Goal: Information Seeking & Learning: Learn about a topic

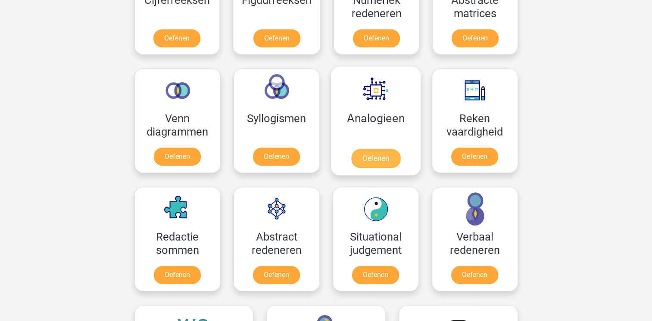
scroll to position [474, 0]
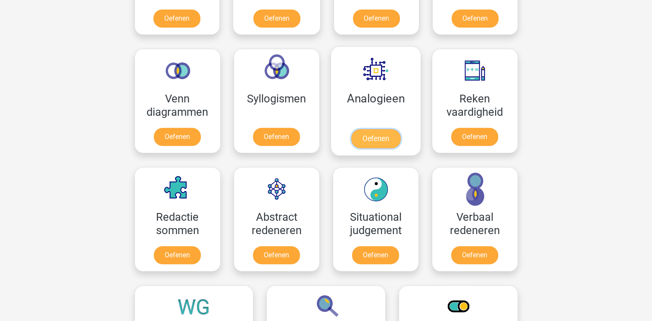
click at [373, 140] on link "Oefenen" at bounding box center [375, 138] width 49 height 19
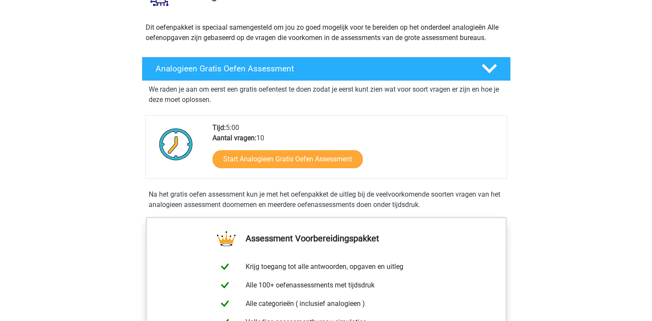
scroll to position [86, 0]
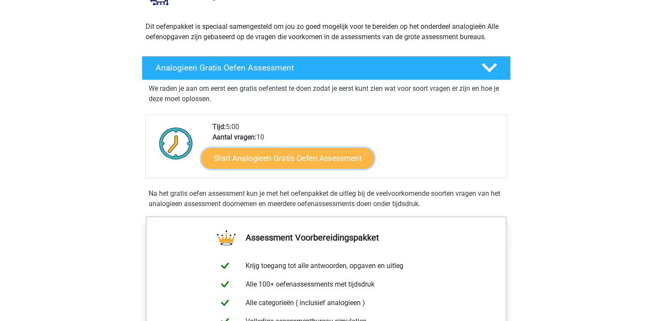
click at [350, 160] on link "Start Analogieen Gratis Oefen Assessment" at bounding box center [287, 158] width 173 height 21
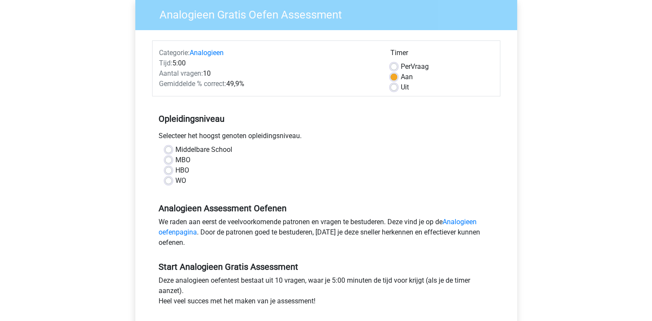
scroll to position [86, 0]
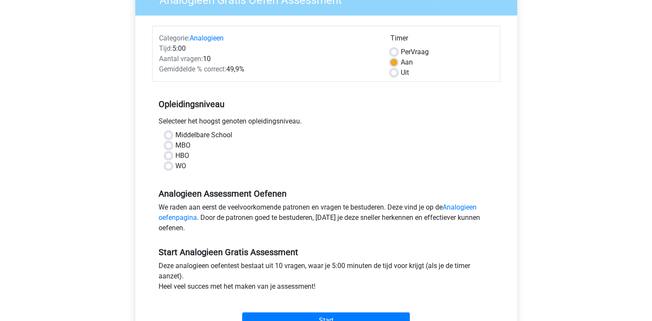
click at [175, 166] on label "WO" at bounding box center [180, 166] width 11 height 10
click at [167, 166] on input "WO" at bounding box center [168, 165] width 7 height 9
radio input "true"
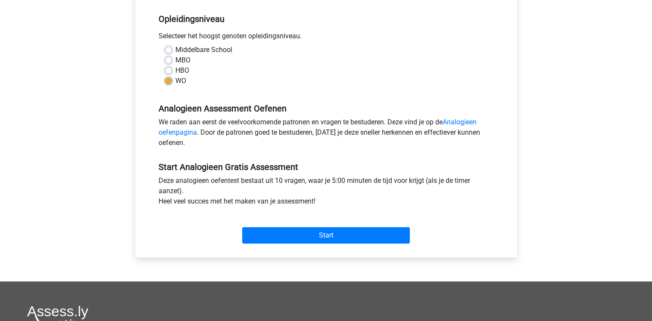
scroll to position [172, 0]
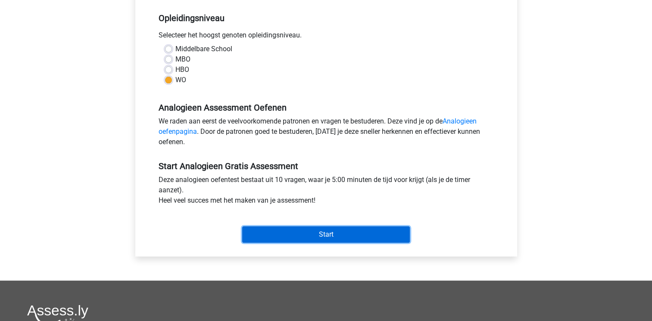
click at [314, 228] on input "Start" at bounding box center [326, 235] width 168 height 16
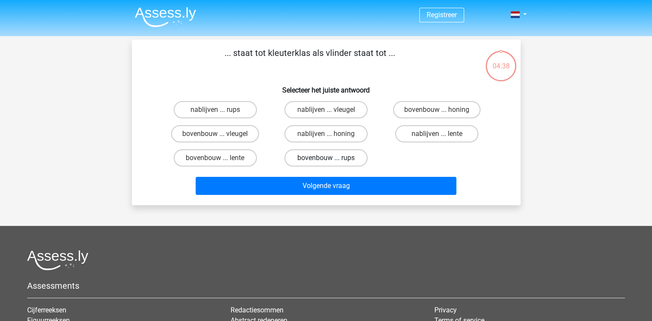
click at [324, 163] on label "bovenbouw ... rups" at bounding box center [325, 157] width 83 height 17
click at [326, 163] on input "bovenbouw ... rups" at bounding box center [329, 161] width 6 height 6
radio input "true"
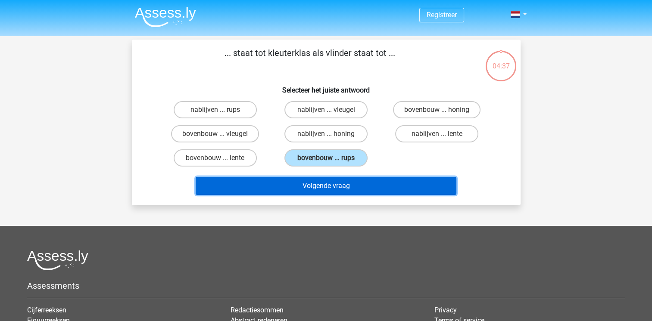
click at [333, 184] on button "Volgende vraag" at bounding box center [326, 186] width 261 height 18
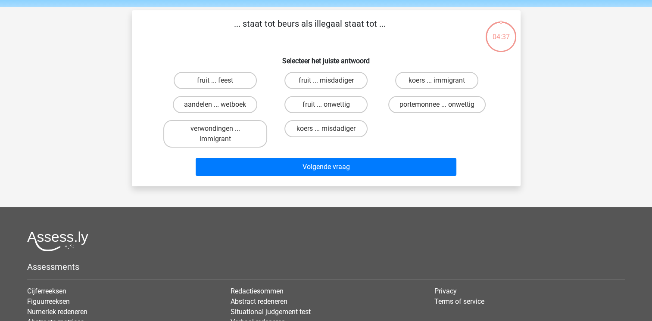
scroll to position [40, 0]
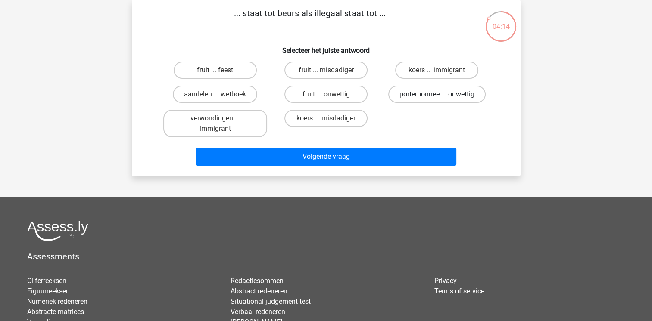
click at [447, 98] on label "portemonnee ... onwettig" at bounding box center [436, 94] width 97 height 17
click at [442, 98] on input "portemonnee ... onwettig" at bounding box center [440, 97] width 6 height 6
radio input "true"
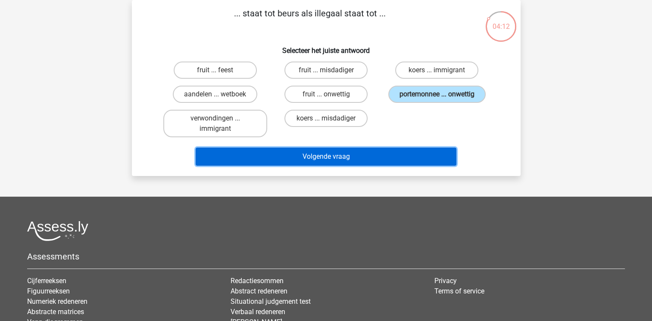
click at [376, 158] on button "Volgende vraag" at bounding box center [326, 157] width 261 height 18
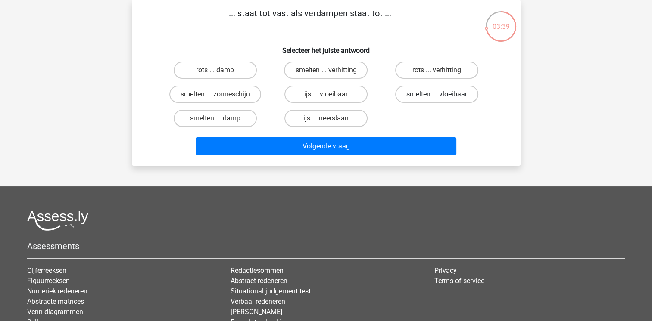
click at [445, 96] on label "smelten ... vloeibaar" at bounding box center [436, 94] width 83 height 17
click at [442, 96] on input "smelten ... vloeibaar" at bounding box center [440, 97] width 6 height 6
radio input "true"
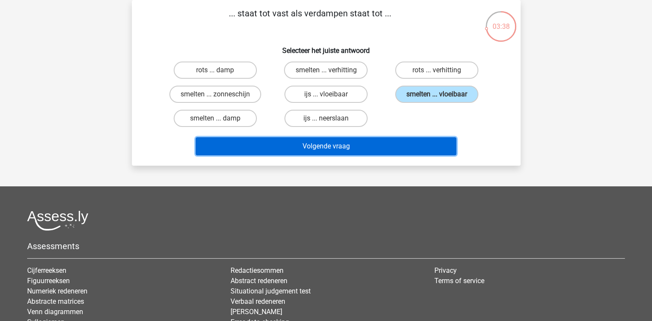
click at [396, 140] on button "Volgende vraag" at bounding box center [326, 146] width 261 height 18
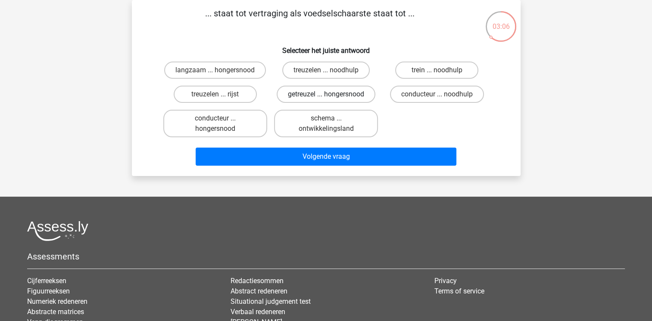
click at [343, 92] on label "getreuzel ... hongersnood" at bounding box center [326, 94] width 99 height 17
click at [331, 94] on input "getreuzel ... hongersnood" at bounding box center [329, 97] width 6 height 6
radio input "true"
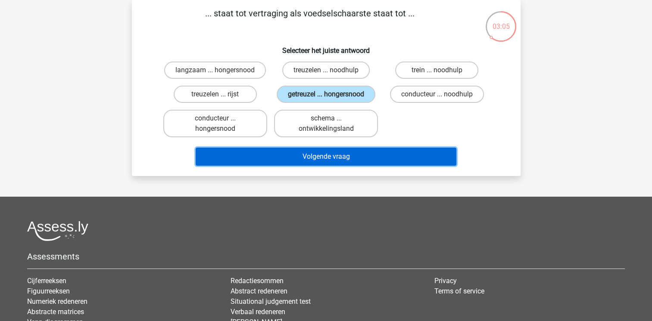
click at [342, 151] on button "Volgende vraag" at bounding box center [326, 157] width 261 height 18
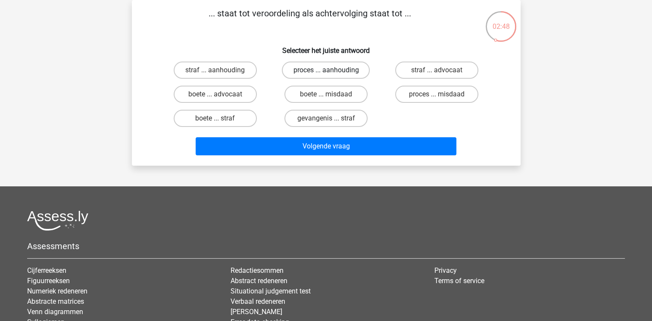
click at [321, 68] on label "proces ... aanhouding" at bounding box center [326, 70] width 88 height 17
click at [326, 70] on input "proces ... aanhouding" at bounding box center [329, 73] width 6 height 6
radio input "true"
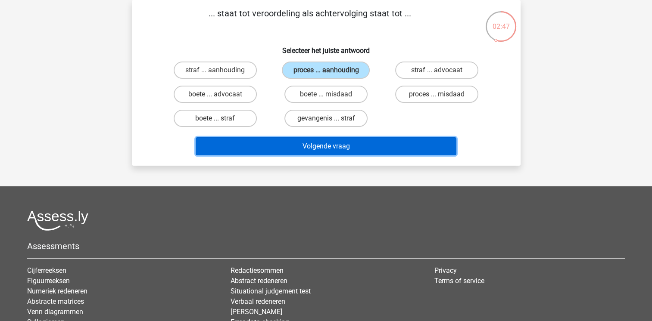
click at [345, 147] on button "Volgende vraag" at bounding box center [326, 146] width 261 height 18
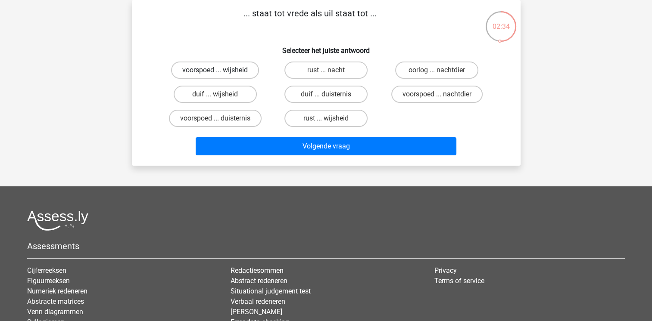
click at [227, 70] on label "voorspoed ... wijsheid" at bounding box center [215, 70] width 88 height 17
click at [221, 70] on input "voorspoed ... wijsheid" at bounding box center [218, 73] width 6 height 6
radio input "true"
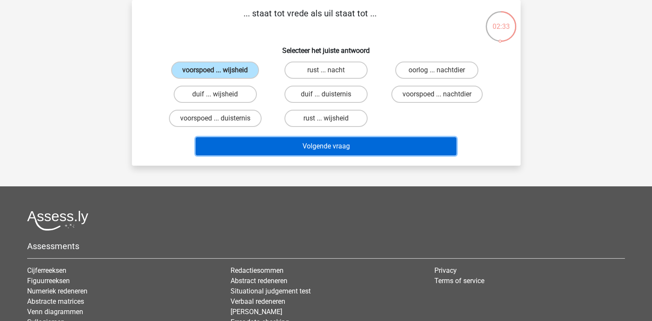
click at [314, 143] on button "Volgende vraag" at bounding box center [326, 146] width 261 height 18
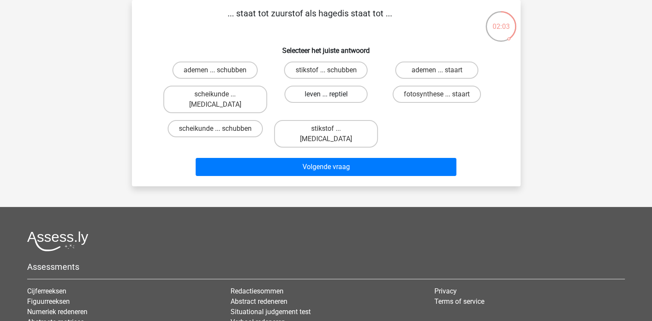
click at [345, 94] on label "leven ... reptiel" at bounding box center [325, 94] width 83 height 17
click at [331, 94] on input "leven ... reptiel" at bounding box center [329, 97] width 6 height 6
radio input "true"
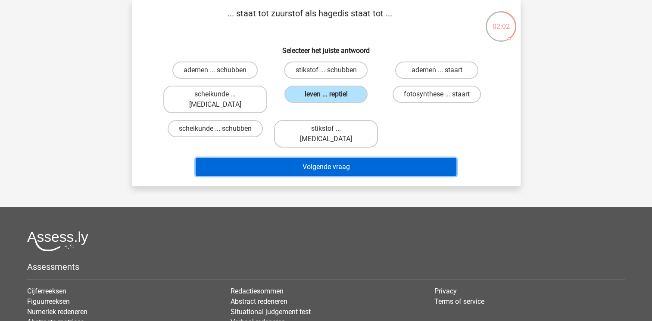
click at [348, 158] on button "Volgende vraag" at bounding box center [326, 167] width 261 height 18
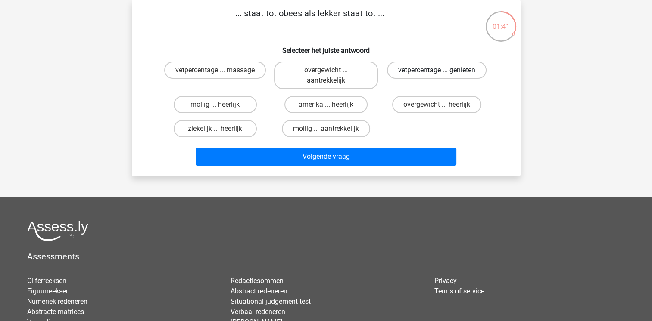
click at [434, 75] on label "vetpercentage ... genieten" at bounding box center [436, 70] width 99 height 17
click at [437, 75] on input "vetpercentage ... genieten" at bounding box center [440, 73] width 6 height 6
radio input "true"
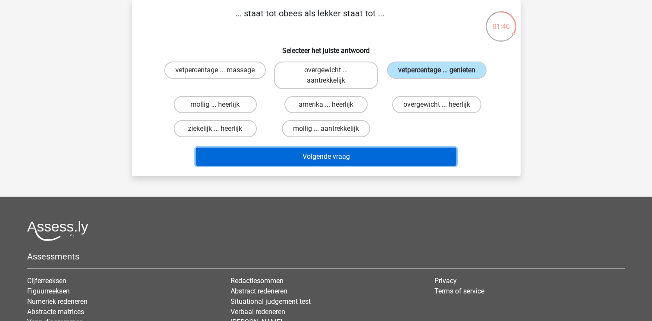
click at [400, 149] on button "Volgende vraag" at bounding box center [326, 157] width 261 height 18
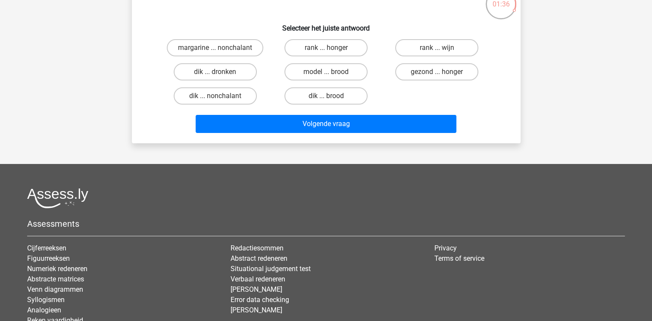
scroll to position [43, 0]
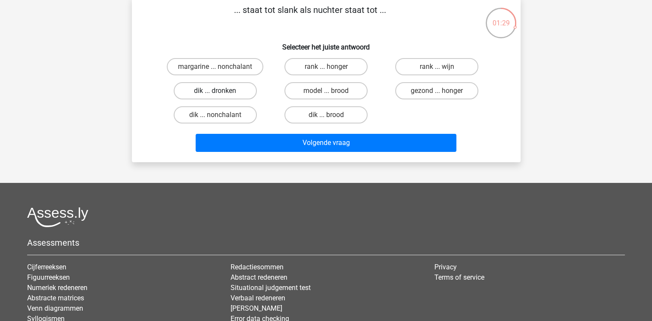
click at [225, 89] on label "dik ... dronken" at bounding box center [215, 90] width 83 height 17
click at [221, 91] on input "dik ... dronken" at bounding box center [218, 94] width 6 height 6
radio input "true"
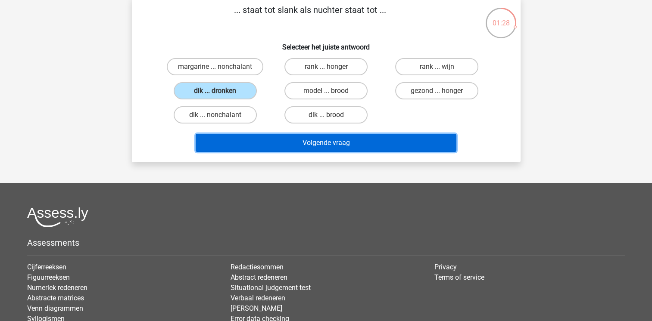
click at [296, 143] on button "Volgende vraag" at bounding box center [326, 143] width 261 height 18
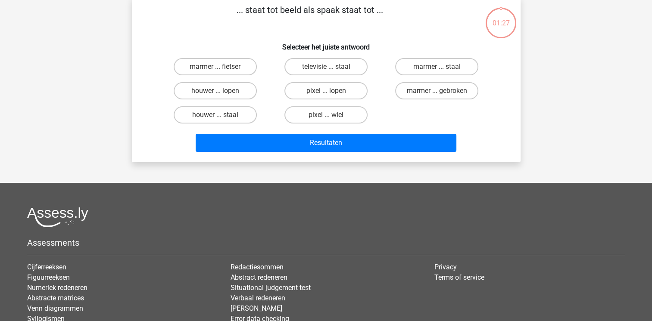
scroll to position [40, 0]
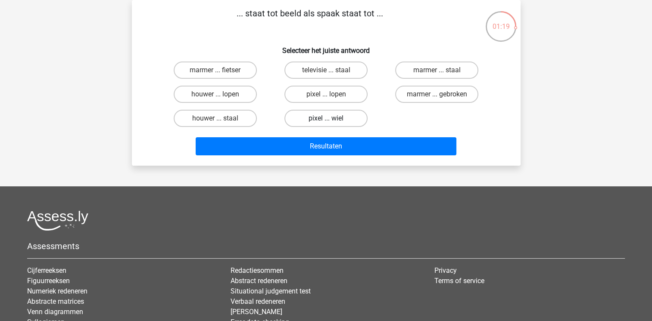
click at [333, 116] on label "pixel ... wiel" at bounding box center [325, 118] width 83 height 17
click at [331, 118] on input "pixel ... wiel" at bounding box center [329, 121] width 6 height 6
radio input "true"
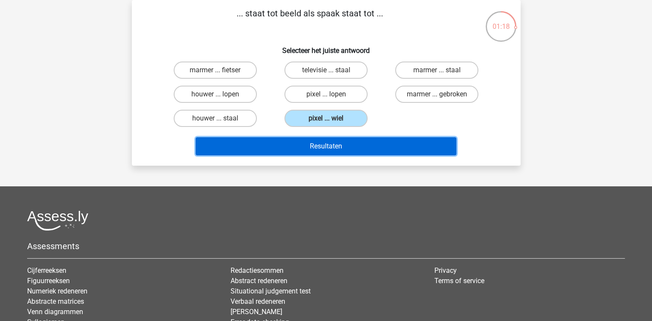
click at [343, 140] on button "Resultaten" at bounding box center [326, 146] width 261 height 18
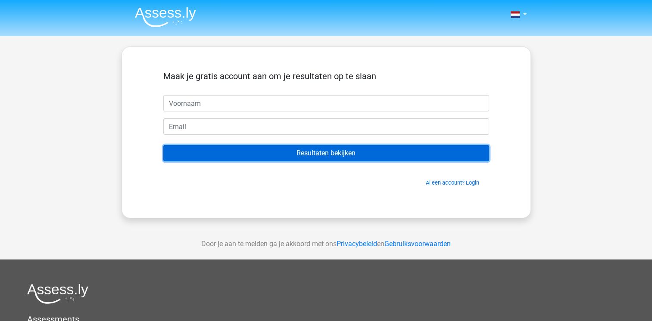
click at [348, 154] on input "Resultaten bekijken" at bounding box center [326, 153] width 326 height 16
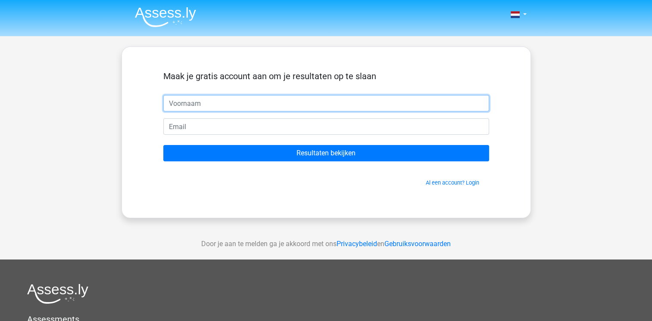
click at [258, 103] on input "text" at bounding box center [326, 103] width 326 height 16
type input "jef"
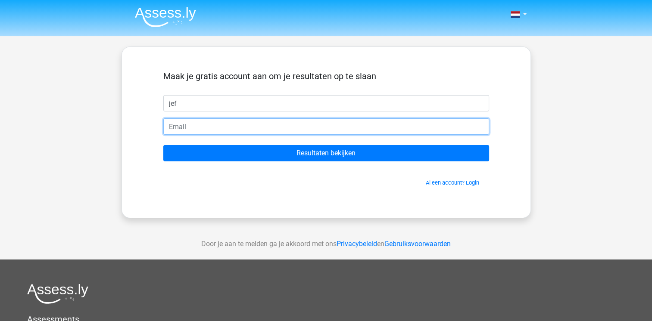
click at [231, 123] on input "email" at bounding box center [326, 126] width 326 height 16
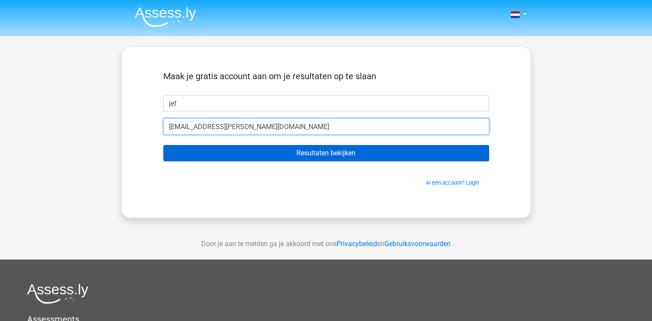
type input "[EMAIL_ADDRESS][DOMAIN_NAME]"
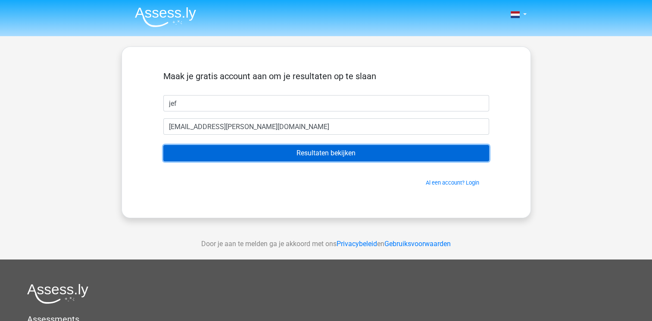
click at [312, 158] on input "Resultaten bekijken" at bounding box center [326, 153] width 326 height 16
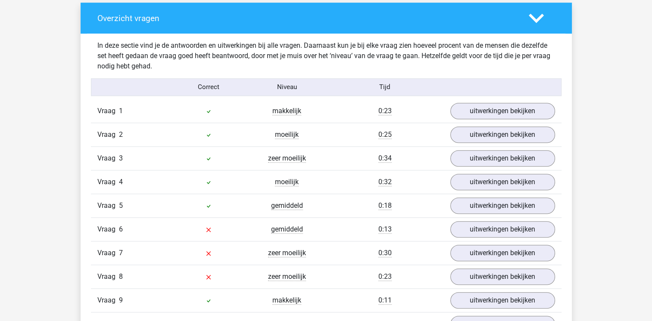
scroll to position [732, 0]
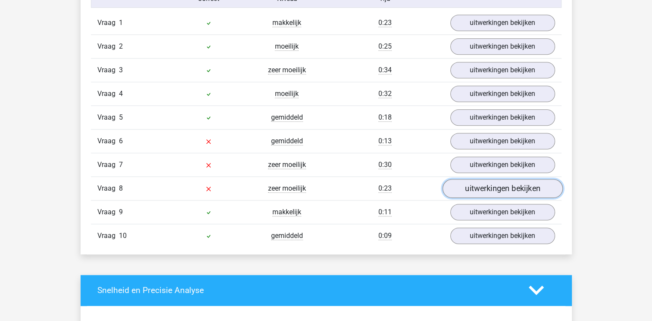
click at [470, 189] on link "uitwerkingen bekijken" at bounding box center [502, 188] width 120 height 19
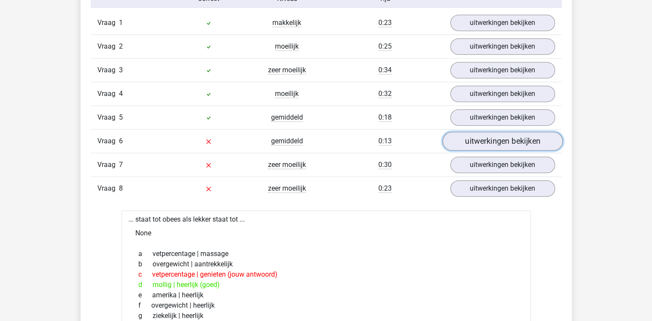
click at [481, 143] on link "uitwerkingen bekijken" at bounding box center [502, 141] width 120 height 19
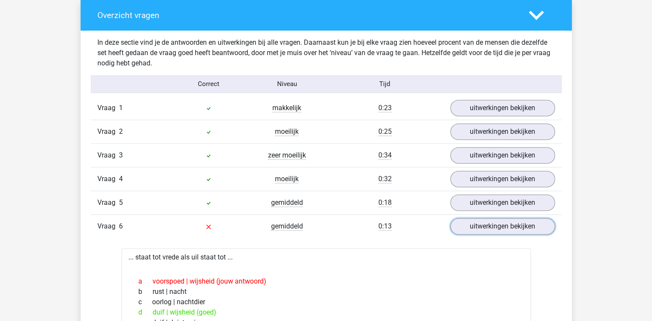
scroll to position [646, 0]
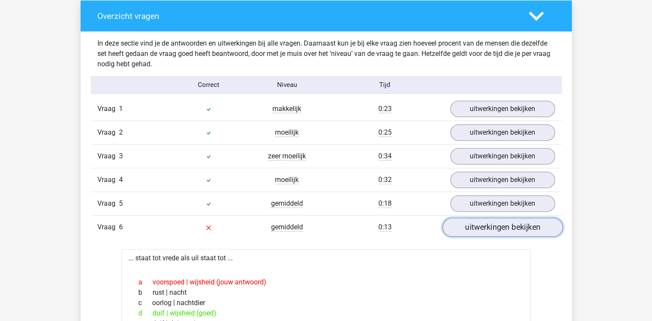
click at [479, 228] on link "uitwerkingen bekijken" at bounding box center [502, 227] width 120 height 19
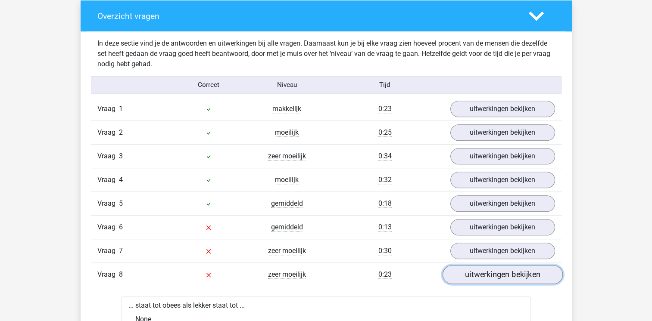
click at [480, 274] on link "uitwerkingen bekijken" at bounding box center [502, 274] width 120 height 19
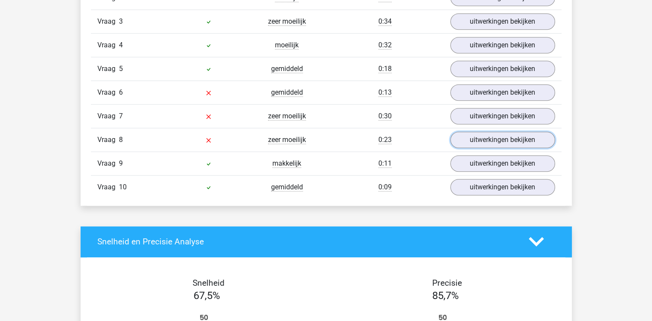
scroll to position [775, 0]
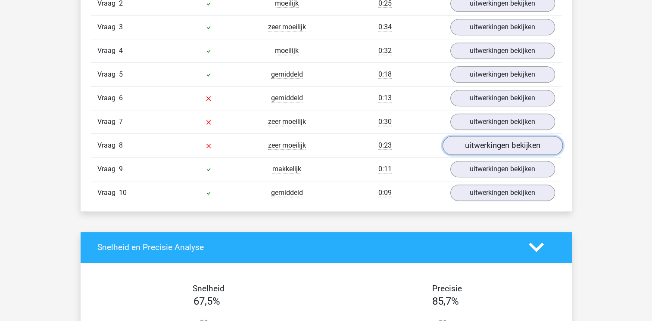
click at [482, 146] on link "uitwerkingen bekijken" at bounding box center [502, 145] width 120 height 19
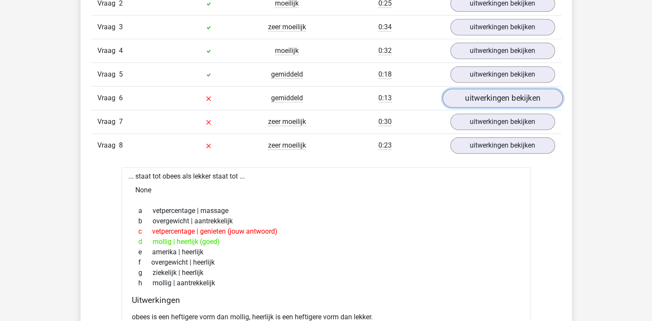
click at [488, 99] on link "uitwerkingen bekijken" at bounding box center [502, 98] width 120 height 19
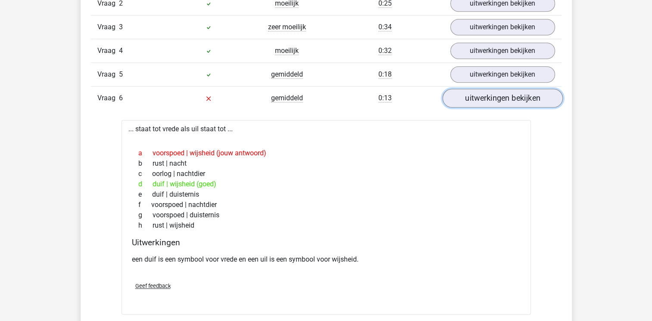
click at [490, 102] on link "uitwerkingen bekijken" at bounding box center [502, 98] width 120 height 19
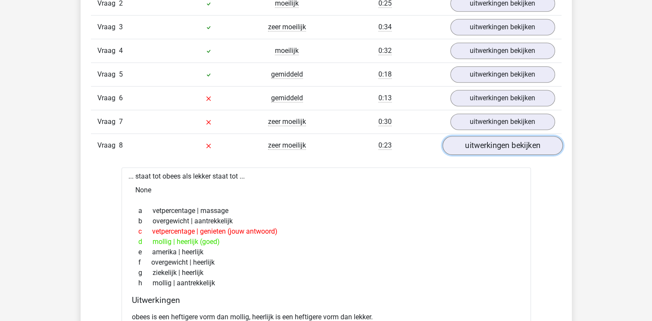
click at [482, 142] on link "uitwerkingen bekijken" at bounding box center [502, 145] width 120 height 19
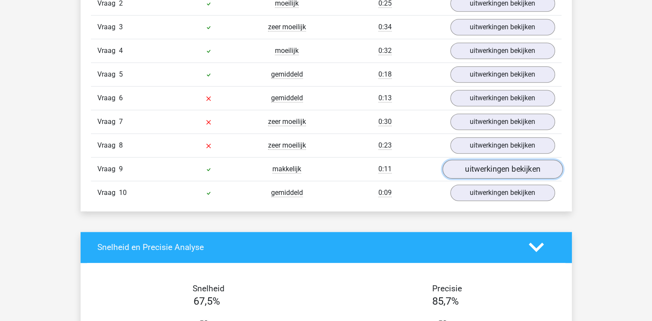
click at [481, 169] on link "uitwerkingen bekijken" at bounding box center [502, 169] width 120 height 19
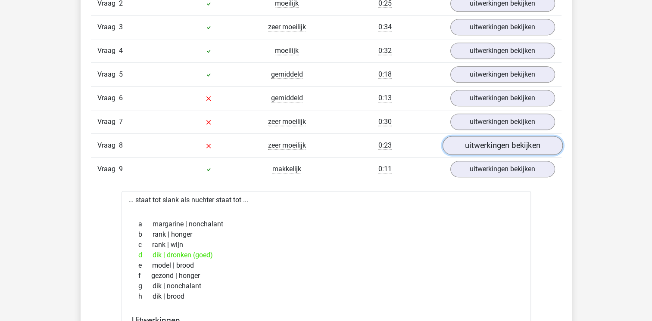
click at [472, 146] on link "uitwerkingen bekijken" at bounding box center [502, 145] width 120 height 19
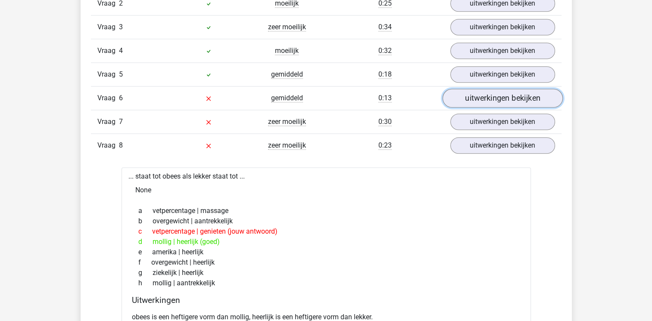
click at [479, 99] on link "uitwerkingen bekijken" at bounding box center [502, 98] width 120 height 19
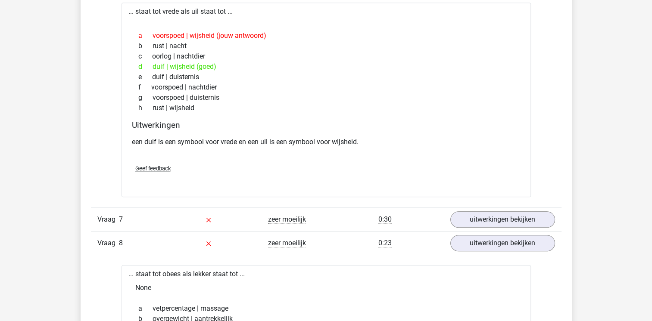
scroll to position [904, 0]
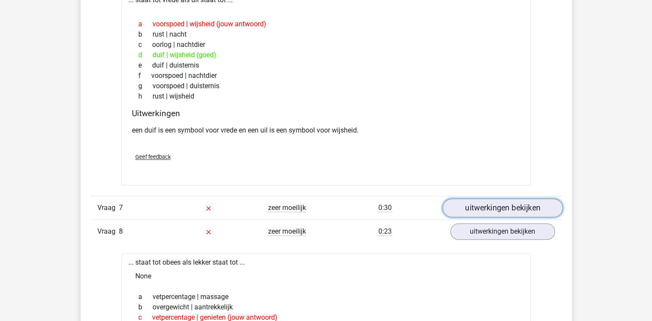
click at [486, 202] on link "uitwerkingen bekijken" at bounding box center [502, 208] width 120 height 19
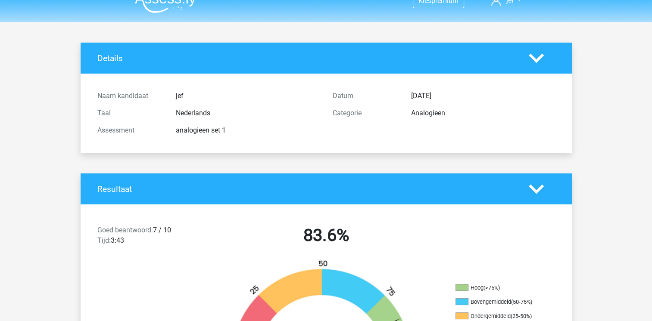
scroll to position [0, 0]
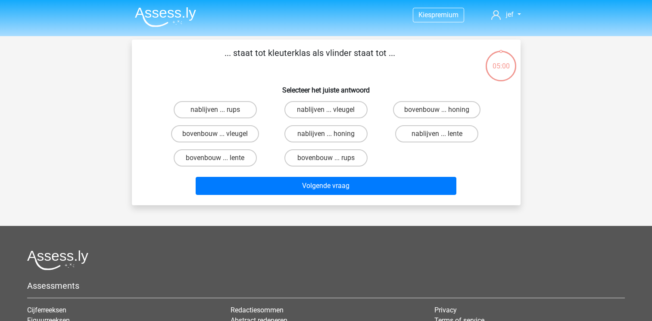
scroll to position [40, 0]
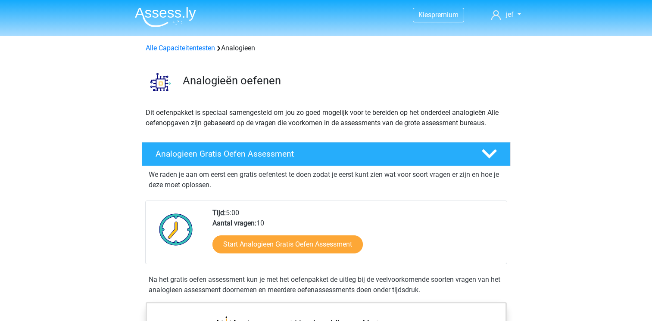
scroll to position [86, 0]
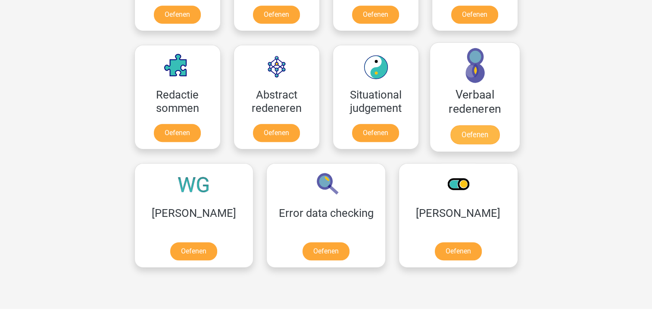
scroll to position [603, 0]
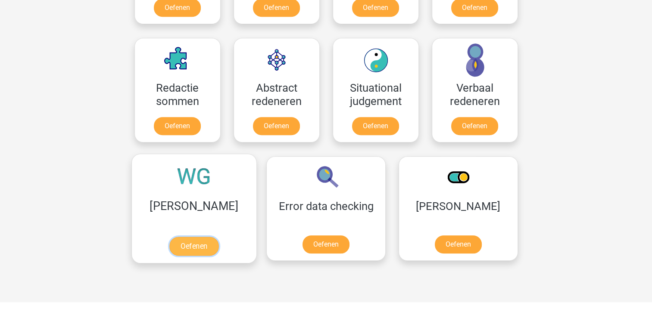
click at [177, 237] on link "Oefenen" at bounding box center [193, 246] width 49 height 19
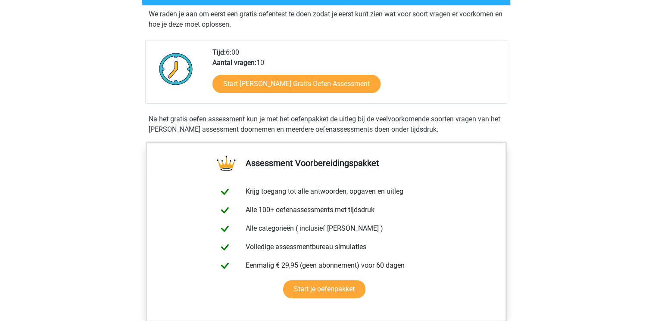
scroll to position [172, 0]
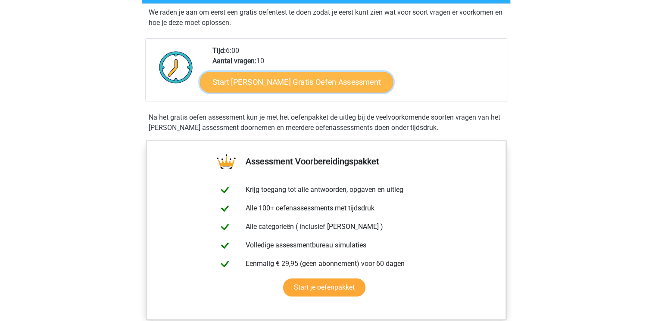
click at [314, 87] on link "Start [PERSON_NAME] Gratis Oefen Assessment" at bounding box center [296, 82] width 193 height 21
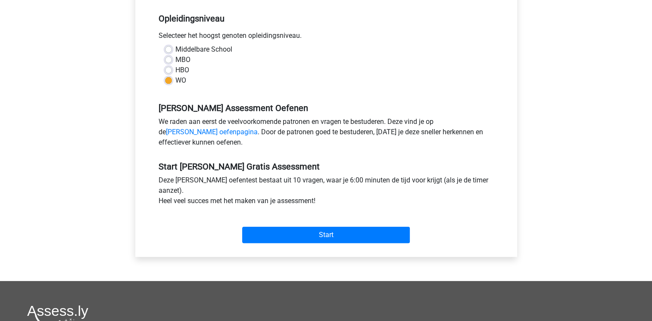
scroll to position [172, 0]
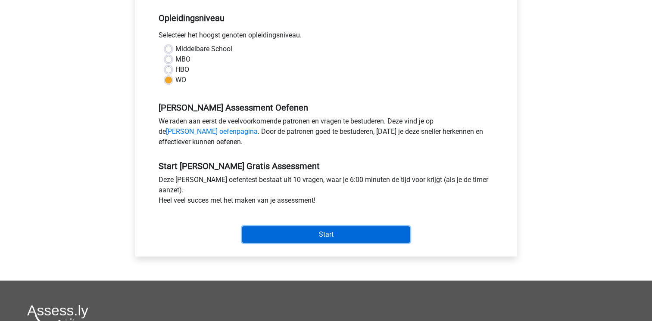
click at [330, 236] on input "Start" at bounding box center [326, 235] width 168 height 16
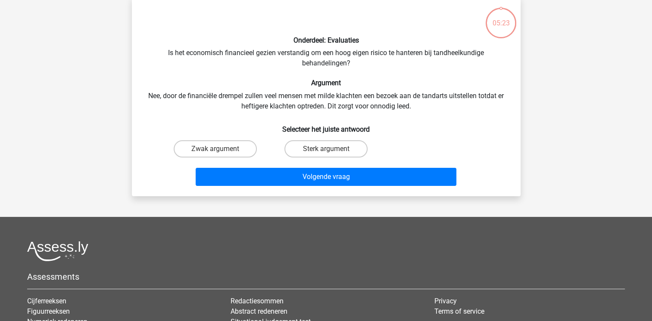
scroll to position [86, 0]
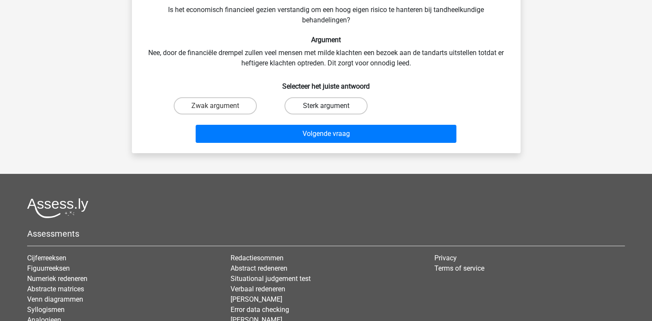
click at [320, 106] on label "Sterk argument" at bounding box center [325, 105] width 83 height 17
click at [326, 106] on input "Sterk argument" at bounding box center [329, 109] width 6 height 6
radio input "true"
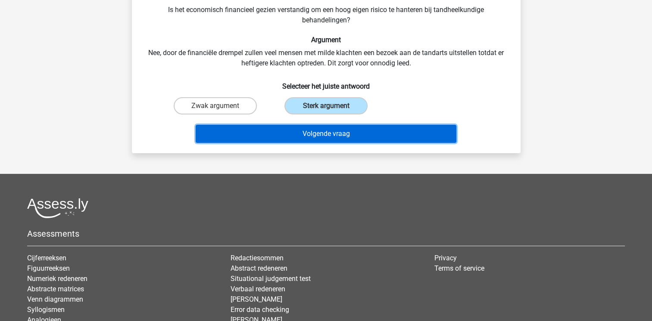
click at [340, 134] on button "Volgende vraag" at bounding box center [326, 134] width 261 height 18
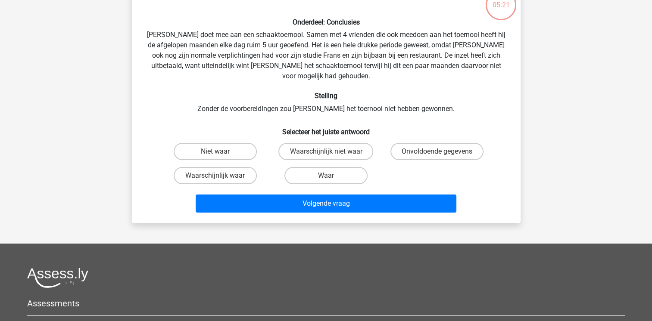
scroll to position [40, 0]
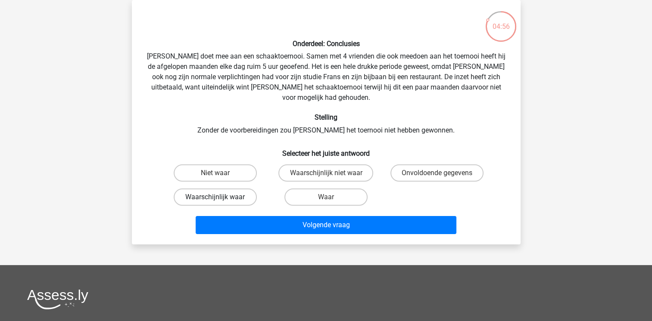
click at [241, 189] on label "Waarschijnlijk waar" at bounding box center [215, 197] width 83 height 17
click at [221, 197] on input "Waarschijnlijk waar" at bounding box center [218, 200] width 6 height 6
radio input "true"
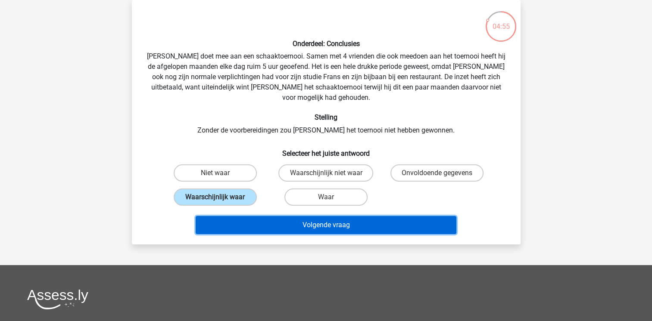
click at [315, 216] on button "Volgende vraag" at bounding box center [326, 225] width 261 height 18
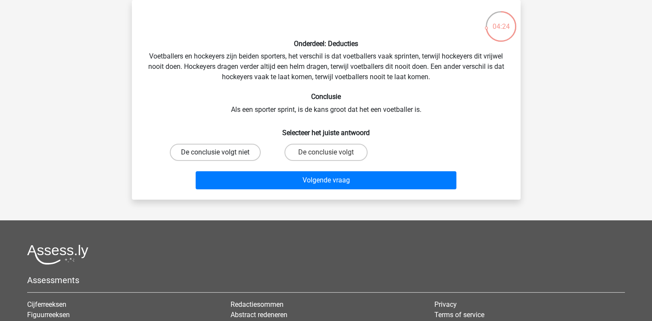
click at [243, 148] on label "De conclusie volgt niet" at bounding box center [215, 152] width 91 height 17
click at [221, 152] on input "De conclusie volgt niet" at bounding box center [218, 155] width 6 height 6
radio input "true"
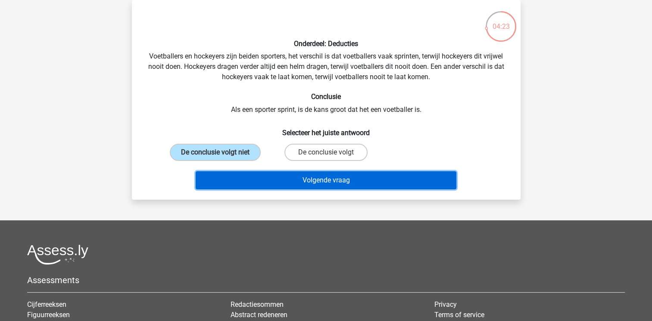
click at [314, 177] on button "Volgende vraag" at bounding box center [326, 180] width 261 height 18
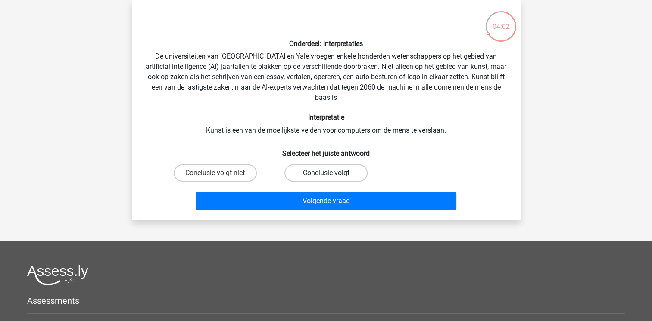
click at [310, 173] on label "Conclusie volgt" at bounding box center [325, 173] width 83 height 17
click at [326, 173] on input "Conclusie volgt" at bounding box center [329, 176] width 6 height 6
radio input "true"
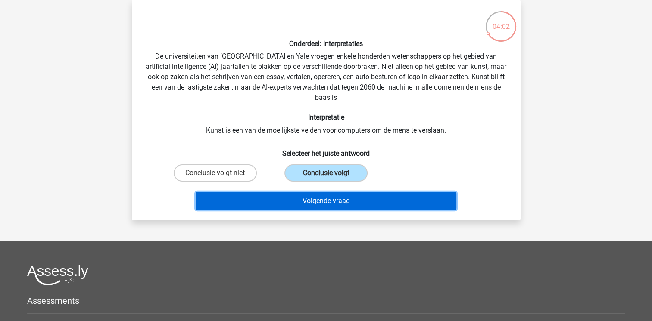
click at [327, 200] on button "Volgende vraag" at bounding box center [326, 201] width 261 height 18
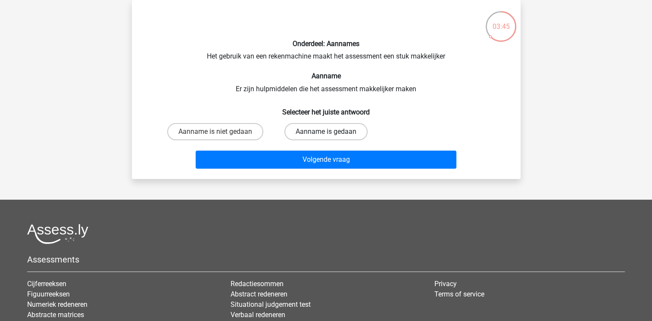
click at [333, 134] on label "Aanname is gedaan" at bounding box center [325, 131] width 83 height 17
click at [331, 134] on input "Aanname is gedaan" at bounding box center [329, 135] width 6 height 6
radio input "true"
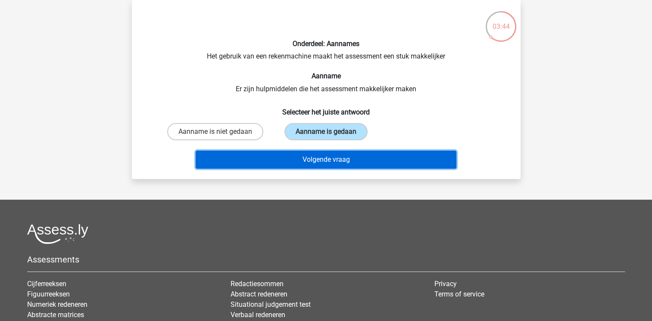
click at [346, 160] on button "Volgende vraag" at bounding box center [326, 160] width 261 height 18
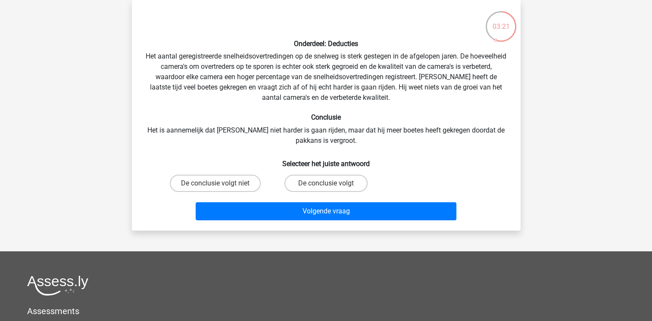
click at [215, 185] on input "De conclusie volgt niet" at bounding box center [218, 186] width 6 height 6
radio input "true"
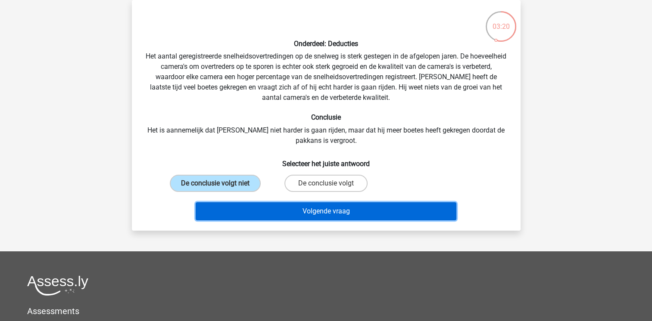
click at [283, 213] on button "Volgende vraag" at bounding box center [326, 211] width 261 height 18
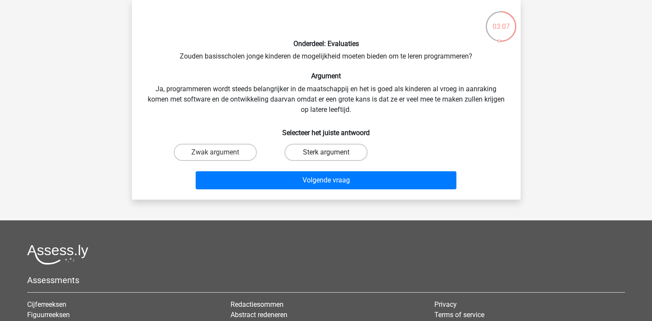
click at [329, 150] on label "Sterk argument" at bounding box center [325, 152] width 83 height 17
click at [329, 152] on input "Sterk argument" at bounding box center [329, 155] width 6 height 6
radio input "true"
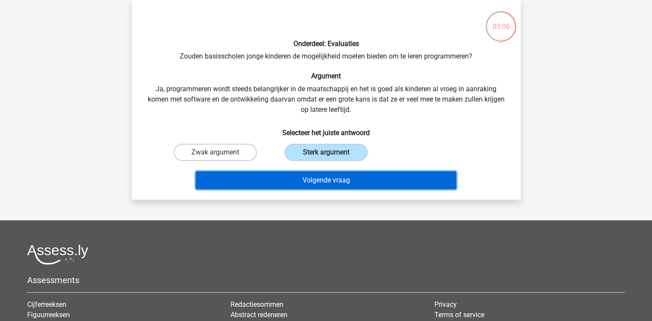
click at [336, 179] on button "Volgende vraag" at bounding box center [326, 180] width 261 height 18
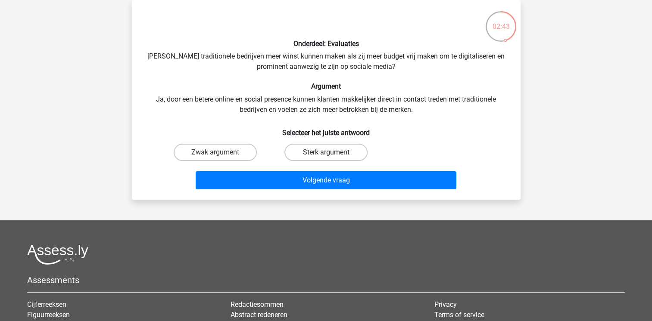
click at [356, 150] on label "Sterk argument" at bounding box center [325, 152] width 83 height 17
click at [331, 152] on input "Sterk argument" at bounding box center [329, 155] width 6 height 6
radio input "true"
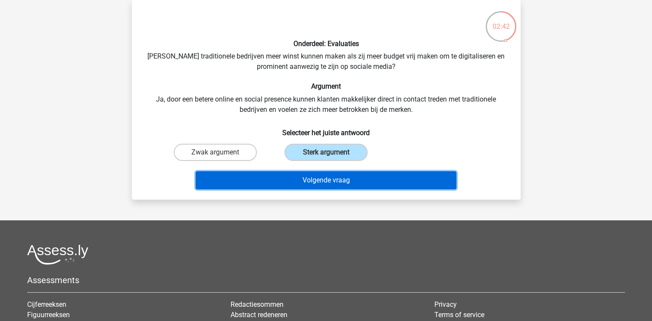
click at [351, 173] on button "Volgende vraag" at bounding box center [326, 180] width 261 height 18
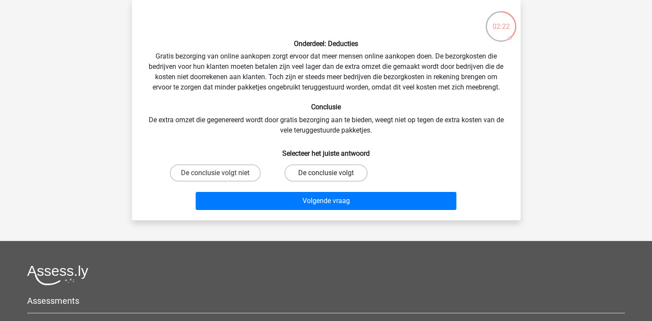
click at [320, 177] on label "De conclusie volgt" at bounding box center [325, 173] width 83 height 17
click at [326, 177] on input "De conclusie volgt" at bounding box center [329, 176] width 6 height 6
radio input "true"
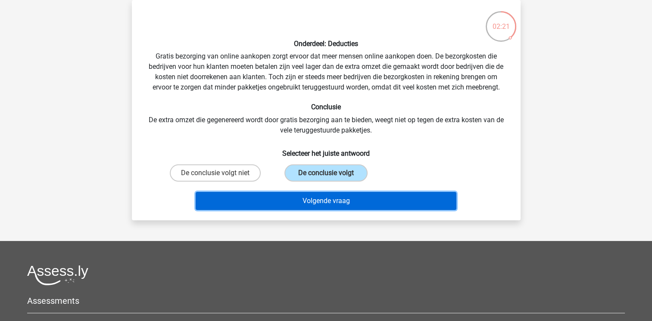
click at [326, 200] on button "Volgende vraag" at bounding box center [326, 201] width 261 height 18
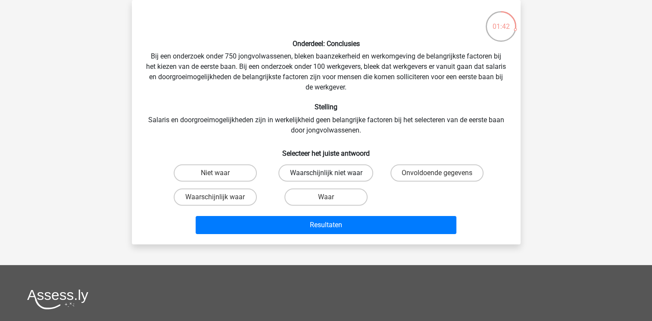
click at [348, 175] on label "Waarschijnlijk niet waar" at bounding box center [325, 173] width 95 height 17
click at [331, 175] on input "Waarschijnlijk niet waar" at bounding box center [329, 176] width 6 height 6
radio input "true"
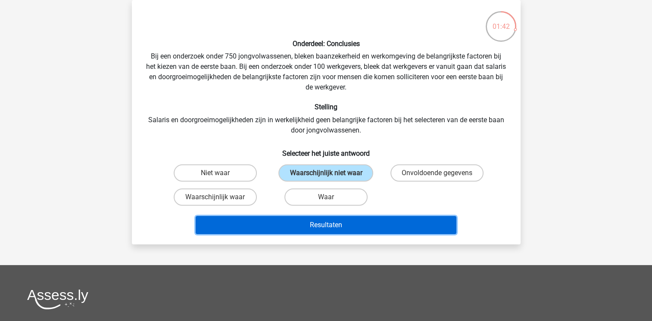
click at [338, 223] on button "Resultaten" at bounding box center [326, 225] width 261 height 18
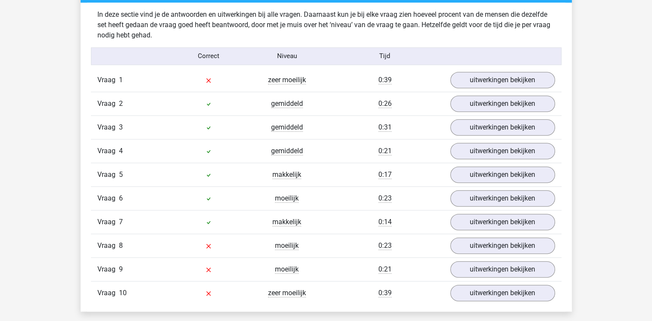
scroll to position [689, 0]
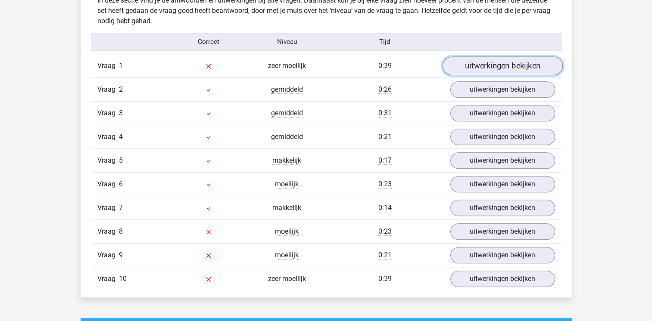
click at [469, 71] on link "uitwerkingen bekijken" at bounding box center [502, 65] width 120 height 19
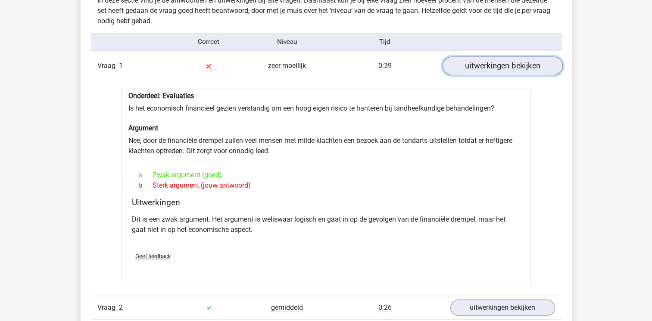
click at [481, 71] on link "uitwerkingen bekijken" at bounding box center [502, 65] width 120 height 19
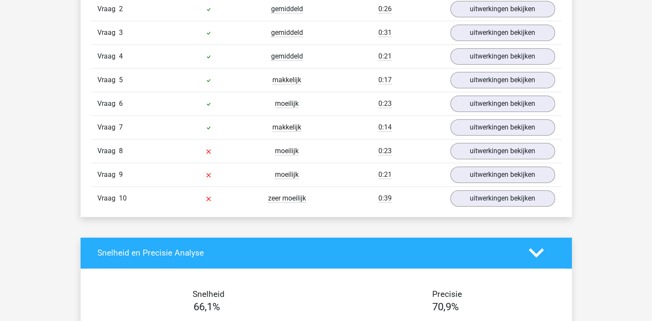
scroll to position [775, 0]
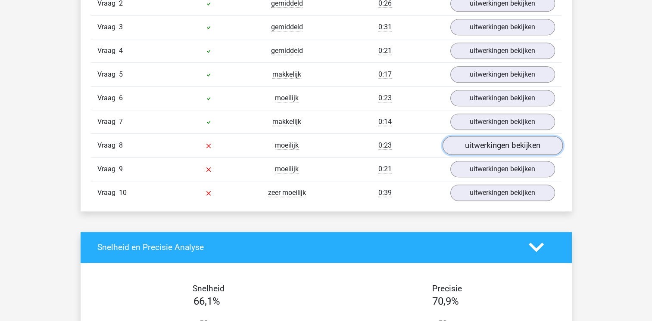
click at [474, 145] on link "uitwerkingen bekijken" at bounding box center [502, 145] width 120 height 19
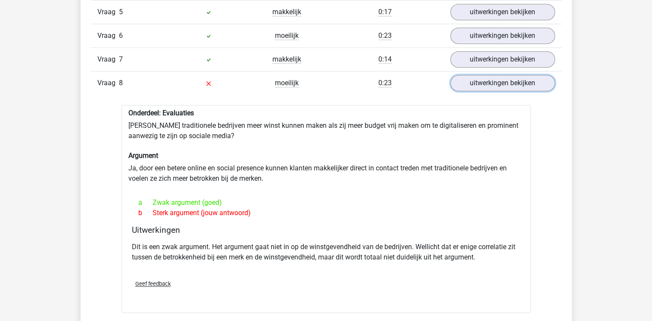
scroll to position [818, 0]
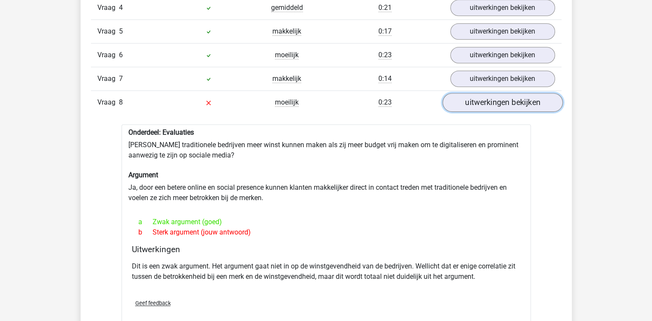
click at [467, 105] on link "uitwerkingen bekijken" at bounding box center [502, 102] width 120 height 19
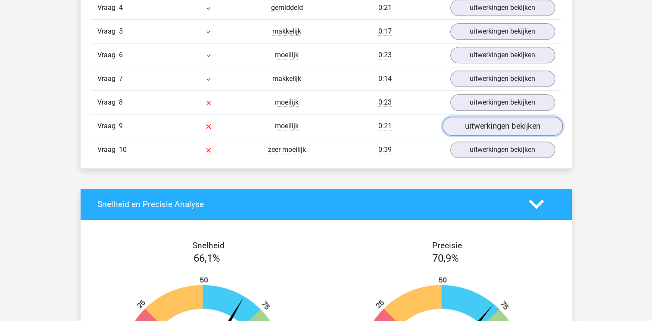
click at [490, 123] on link "uitwerkingen bekijken" at bounding box center [502, 126] width 120 height 19
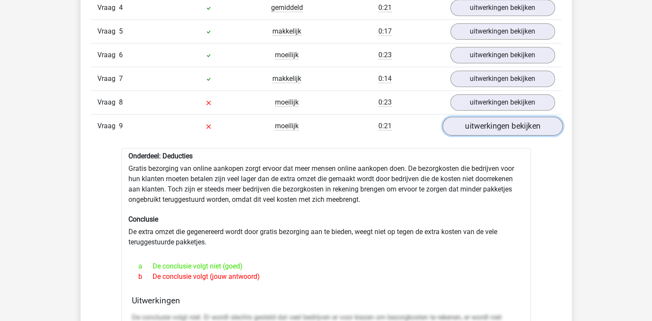
click at [483, 131] on link "uitwerkingen bekijken" at bounding box center [502, 126] width 120 height 19
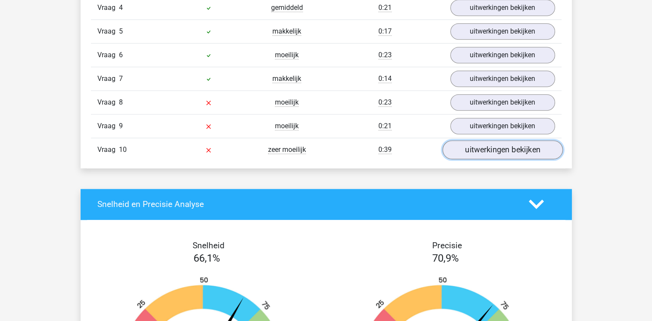
click at [475, 148] on link "uitwerkingen bekijken" at bounding box center [502, 149] width 120 height 19
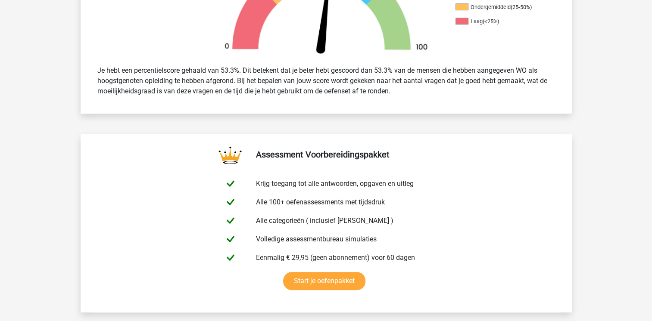
scroll to position [258, 0]
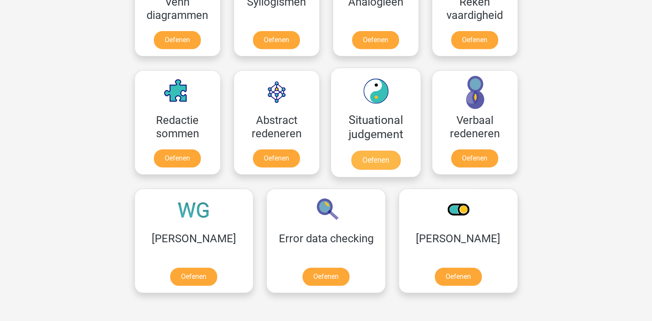
scroll to position [560, 0]
